Goal: Find specific page/section: Find specific page/section

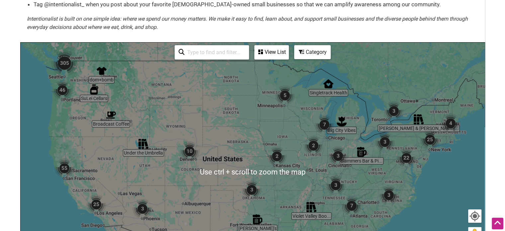
scroll to position [133, 0]
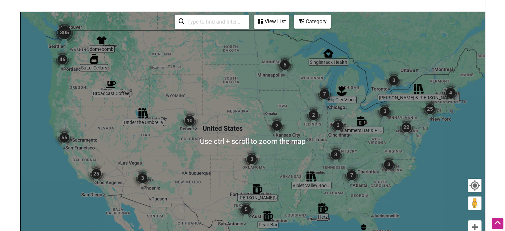
click at [191, 15] on input "search" at bounding box center [214, 21] width 60 height 13
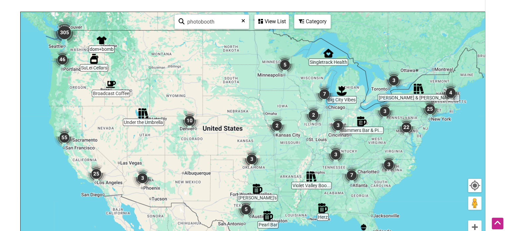
type input "photobooth"
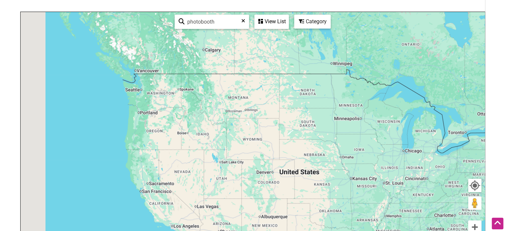
drag, startPoint x: 100, startPoint y: 47, endPoint x: 201, endPoint y: 103, distance: 115.2
click at [201, 103] on div "To navigate, press the arrow keys." at bounding box center [253, 141] width 464 height 258
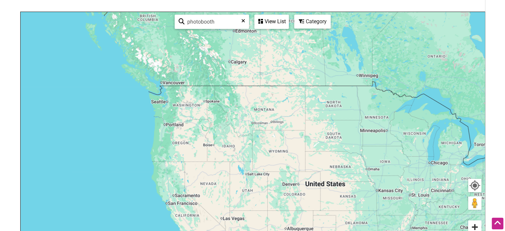
click at [473, 220] on button "Zoom in" at bounding box center [474, 226] width 13 height 13
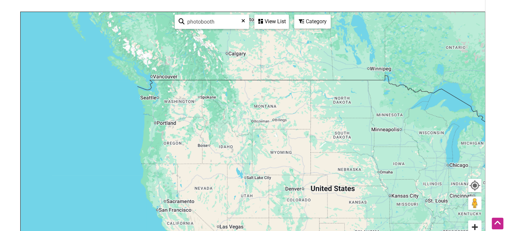
drag, startPoint x: 473, startPoint y: 219, endPoint x: 465, endPoint y: 215, distance: 9.8
click at [472, 220] on button "Zoom in" at bounding box center [474, 226] width 13 height 13
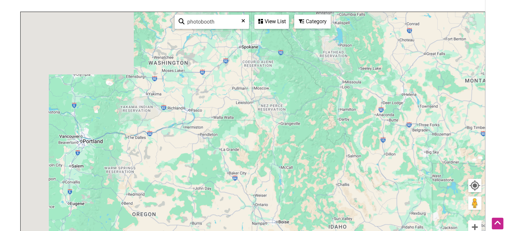
drag, startPoint x: 153, startPoint y: 107, endPoint x: 382, endPoint y: 188, distance: 243.7
click at [382, 188] on div "To navigate, press the arrow keys." at bounding box center [253, 141] width 464 height 258
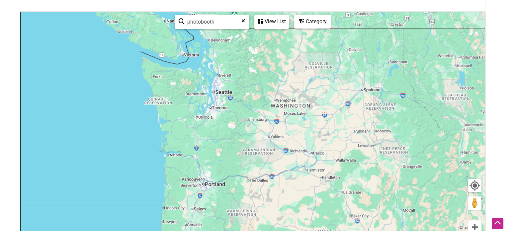
drag, startPoint x: 198, startPoint y: 97, endPoint x: 243, endPoint y: 112, distance: 47.4
click at [242, 112] on div "To navigate, press the arrow keys." at bounding box center [253, 141] width 464 height 258
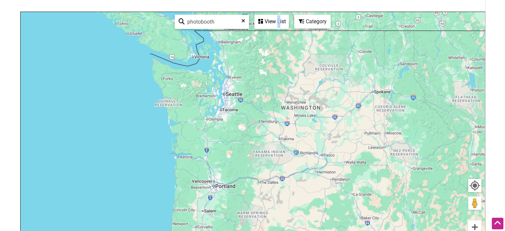
click at [277, 15] on div "View List" at bounding box center [271, 21] width 33 height 13
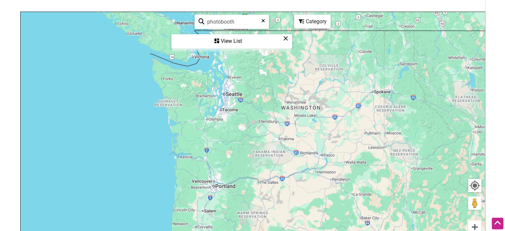
click at [225, 36] on div "View List" at bounding box center [231, 41] width 119 height 13
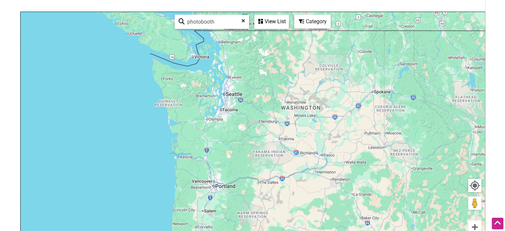
click at [267, 16] on div "View List" at bounding box center [271, 21] width 33 height 13
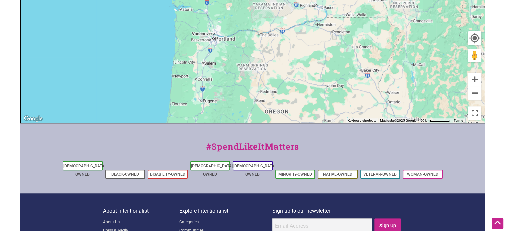
scroll to position [123, 0]
